Goal: Navigation & Orientation: Find specific page/section

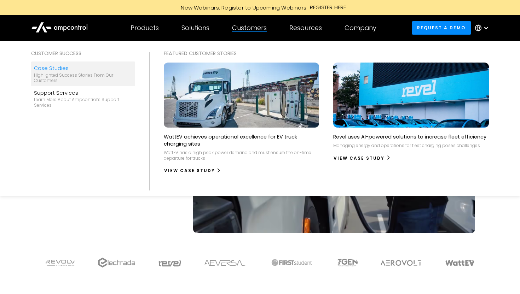
click at [56, 74] on div "Highlighted success stories From Our Customers" at bounding box center [83, 78] width 98 height 11
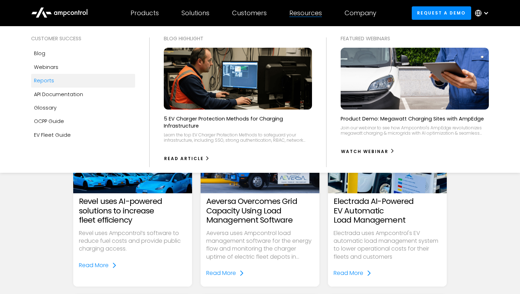
click at [50, 81] on div "Reports" at bounding box center [44, 81] width 20 height 8
